Goal: Ask a question: Seek information or help from site administrators or community

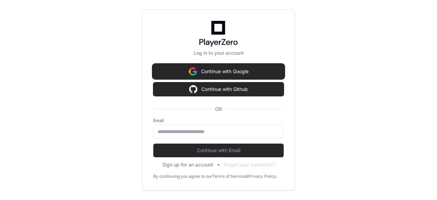
click at [213, 73] on button "Continue with Google" at bounding box center [218, 71] width 130 height 14
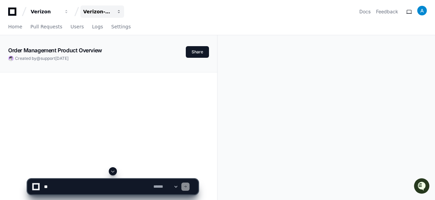
click at [106, 13] on div "Verizon-Clarify-Order-Management" at bounding box center [97, 11] width 29 height 7
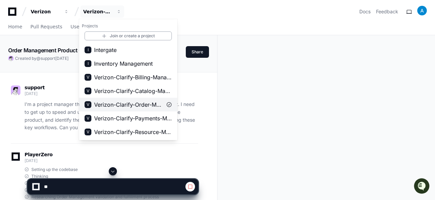
click at [130, 103] on span "Verizon-Clarify-Order-Management" at bounding box center [128, 104] width 68 height 8
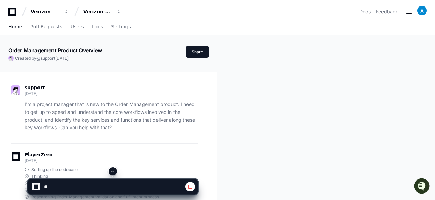
click at [14, 27] on span "Home" at bounding box center [15, 27] width 14 height 4
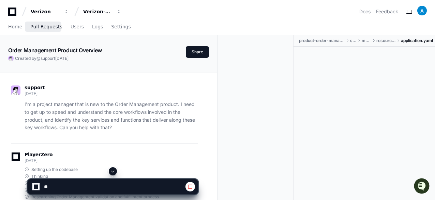
click at [42, 26] on span "Pull Requests" at bounding box center [46, 27] width 32 height 4
click at [188, 189] on span at bounding box center [190, 186] width 5 height 5
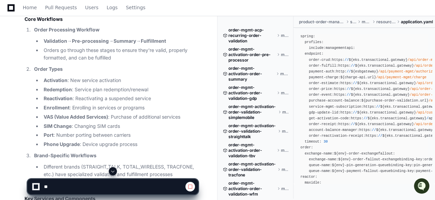
scroll to position [821, 0]
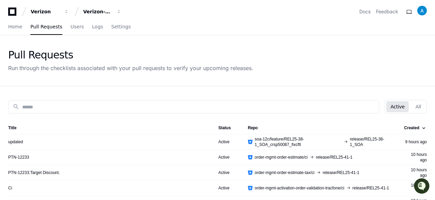
click at [24, 9] on span at bounding box center [24, 11] width 10 height 10
click at [29, 9] on button "Verizon" at bounding box center [50, 11] width 44 height 12
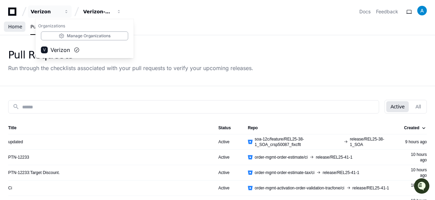
click at [18, 27] on span "Home" at bounding box center [15, 27] width 14 height 4
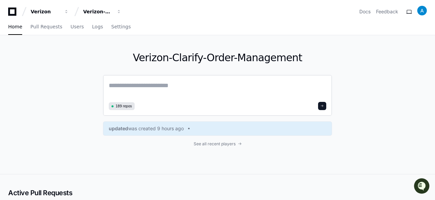
click at [144, 85] on textarea at bounding box center [218, 90] width 218 height 19
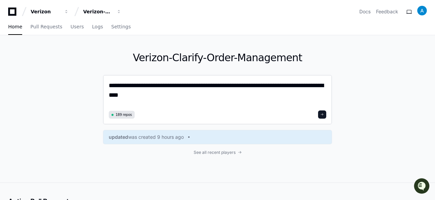
type textarea "**********"
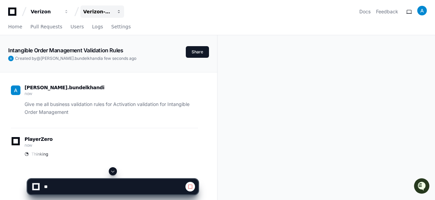
click at [99, 16] on button "Verizon-Clarify-Order-Management" at bounding box center [103, 11] width 44 height 12
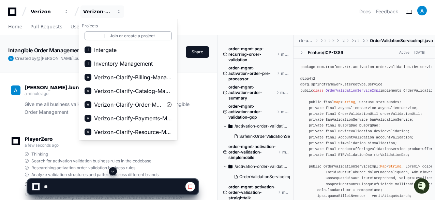
click at [57, 159] on span "Search for activation validation business rules in the codebase" at bounding box center [91, 160] width 120 height 5
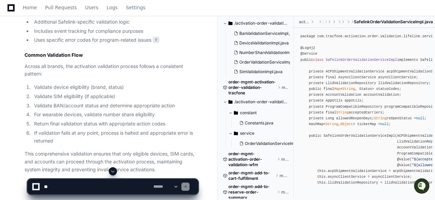
scroll to position [1188, 0]
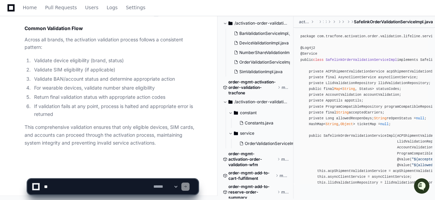
click at [79, 185] on textarea at bounding box center [98, 186] width 110 height 15
type textarea "**********"
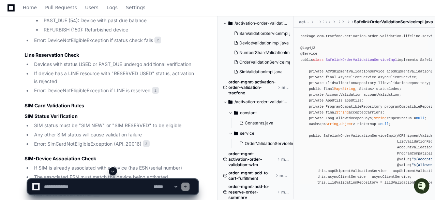
scroll to position [1668, 0]
